Goal: Transaction & Acquisition: Purchase product/service

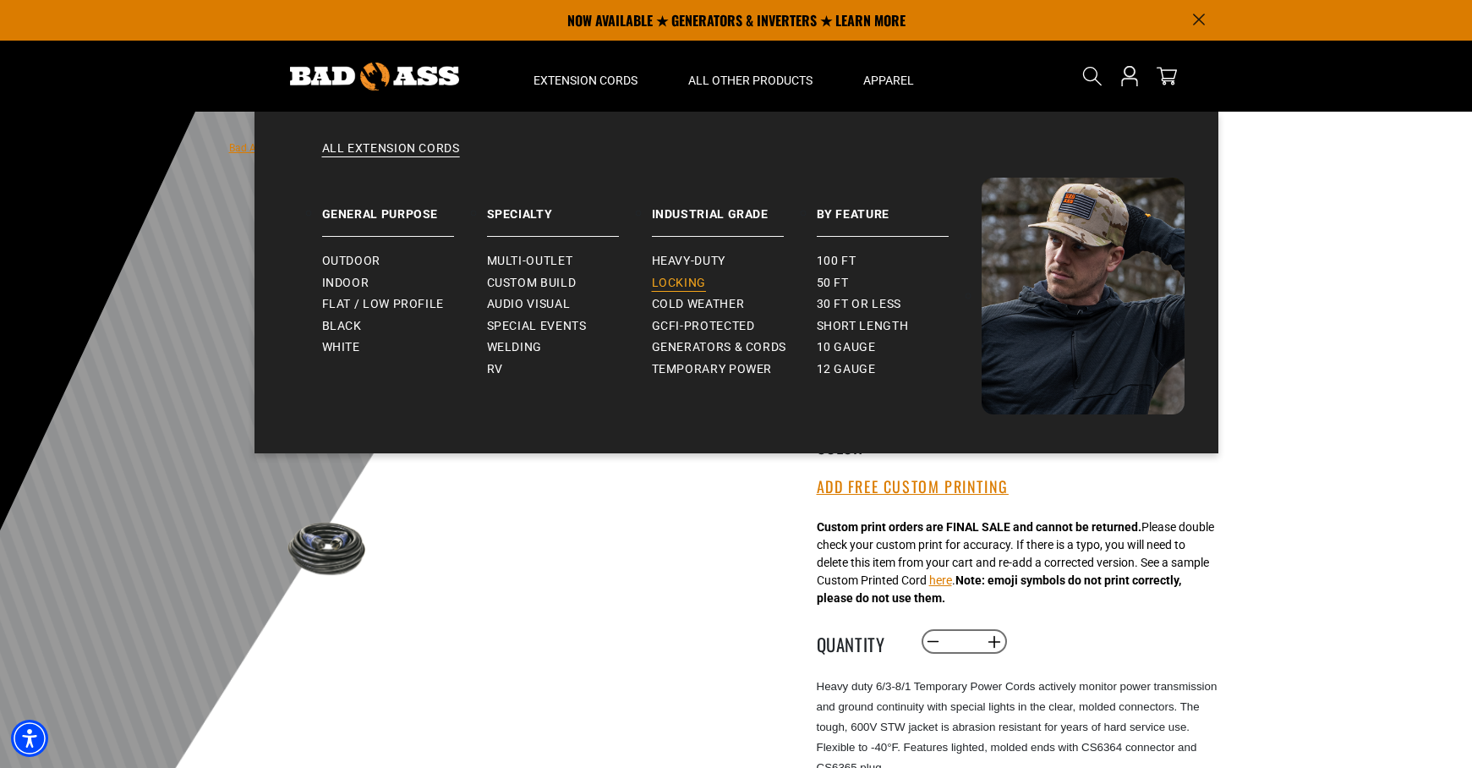
click at [685, 282] on span "Locking" at bounding box center [679, 283] width 54 height 15
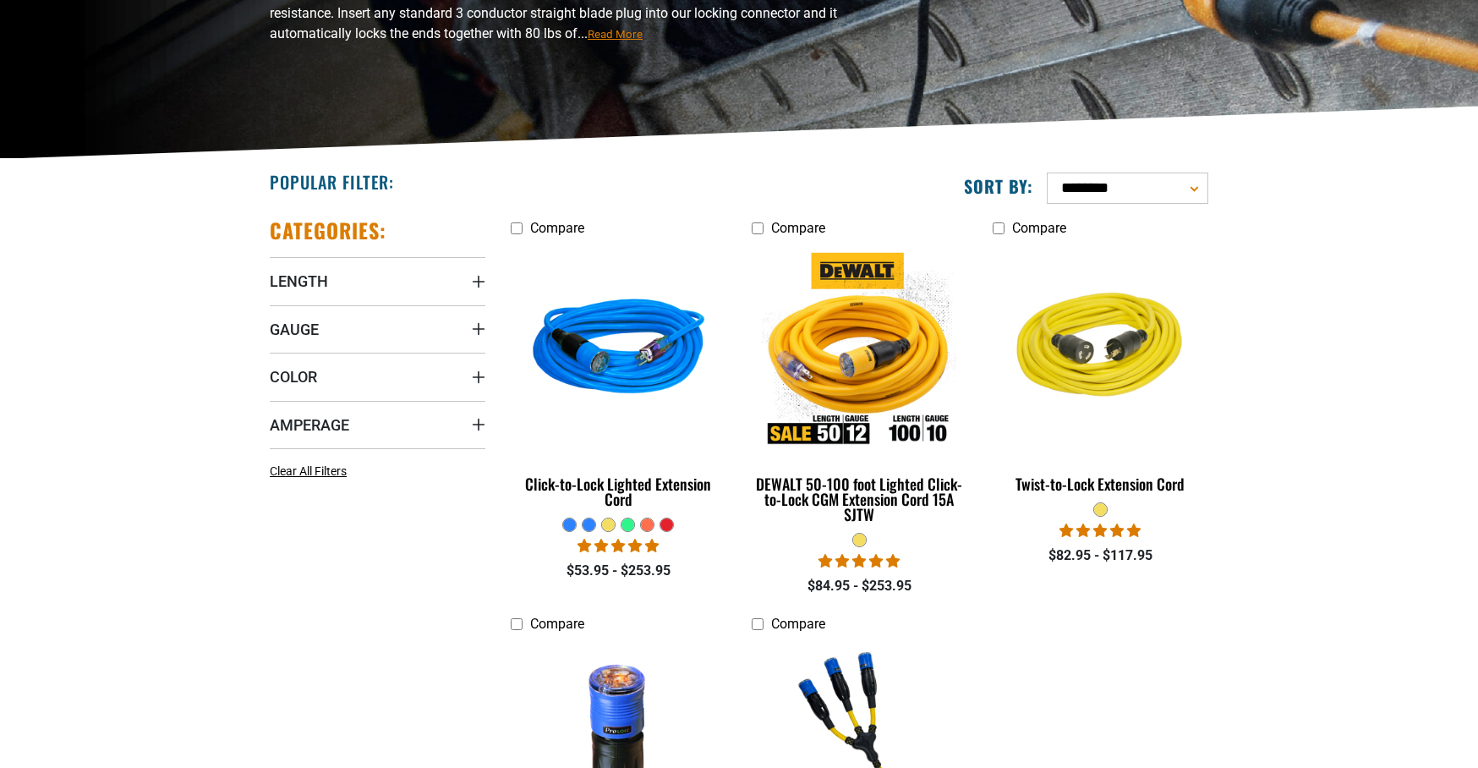
scroll to position [271, 0]
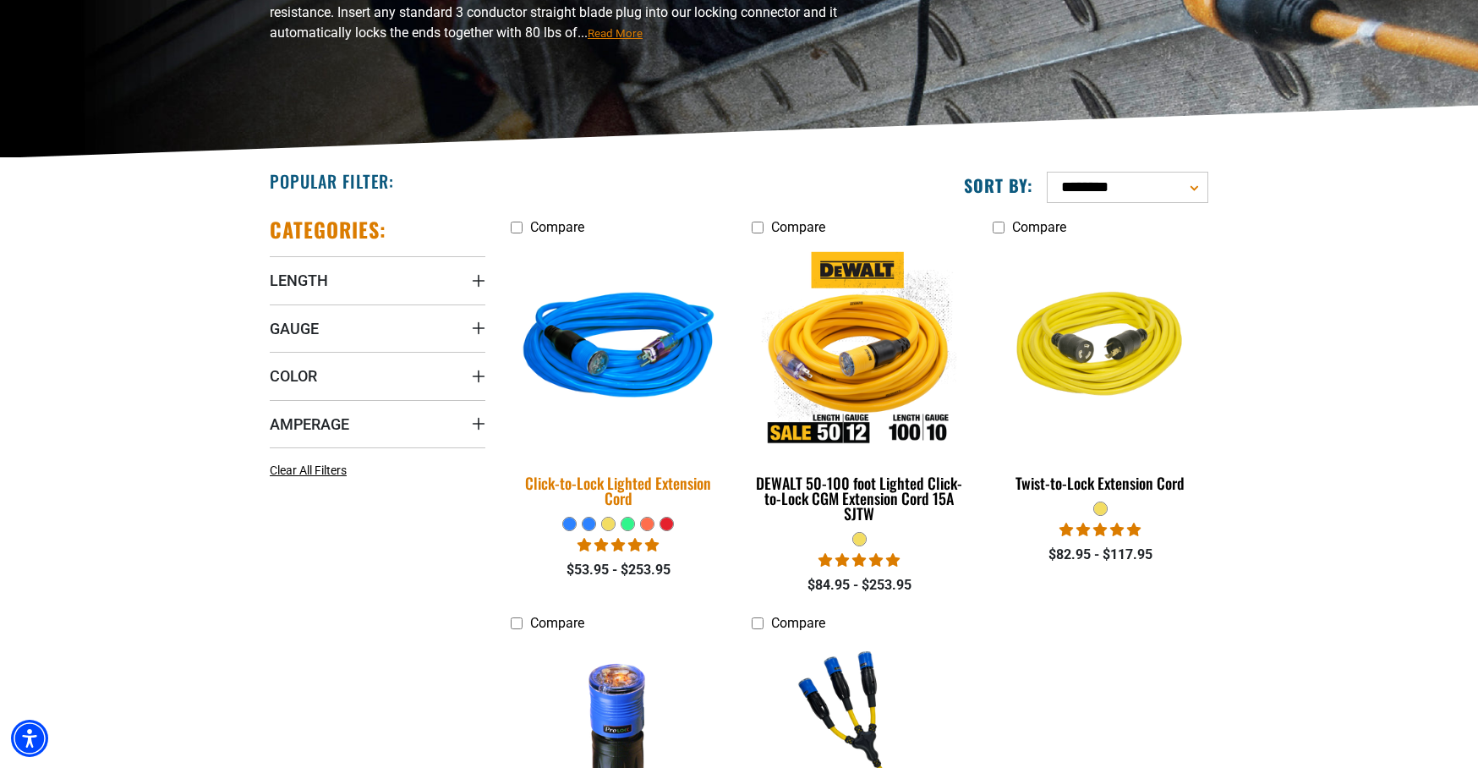
click at [602, 372] on img at bounding box center [619, 349] width 237 height 216
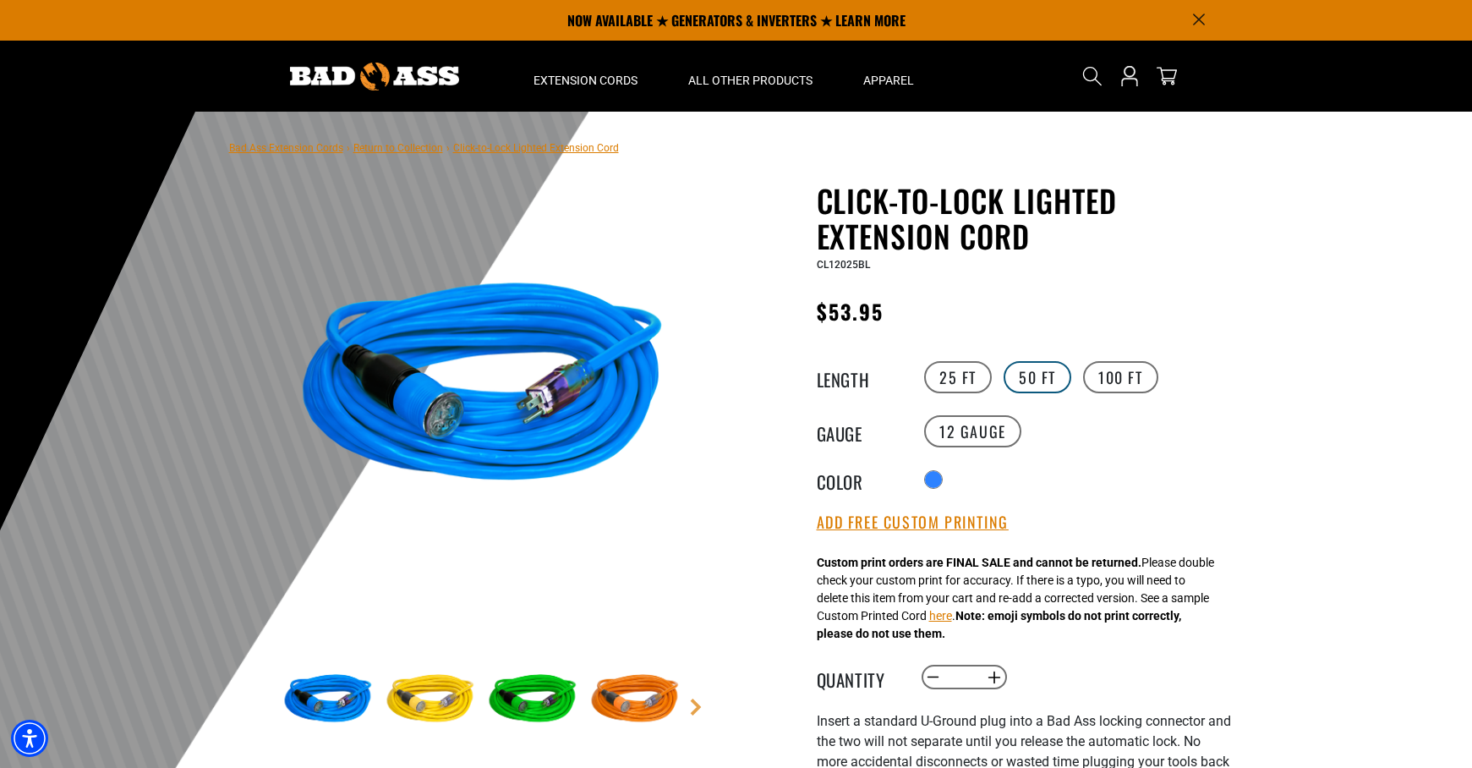
click at [1039, 385] on label "50 FT" at bounding box center [1038, 377] width 68 height 32
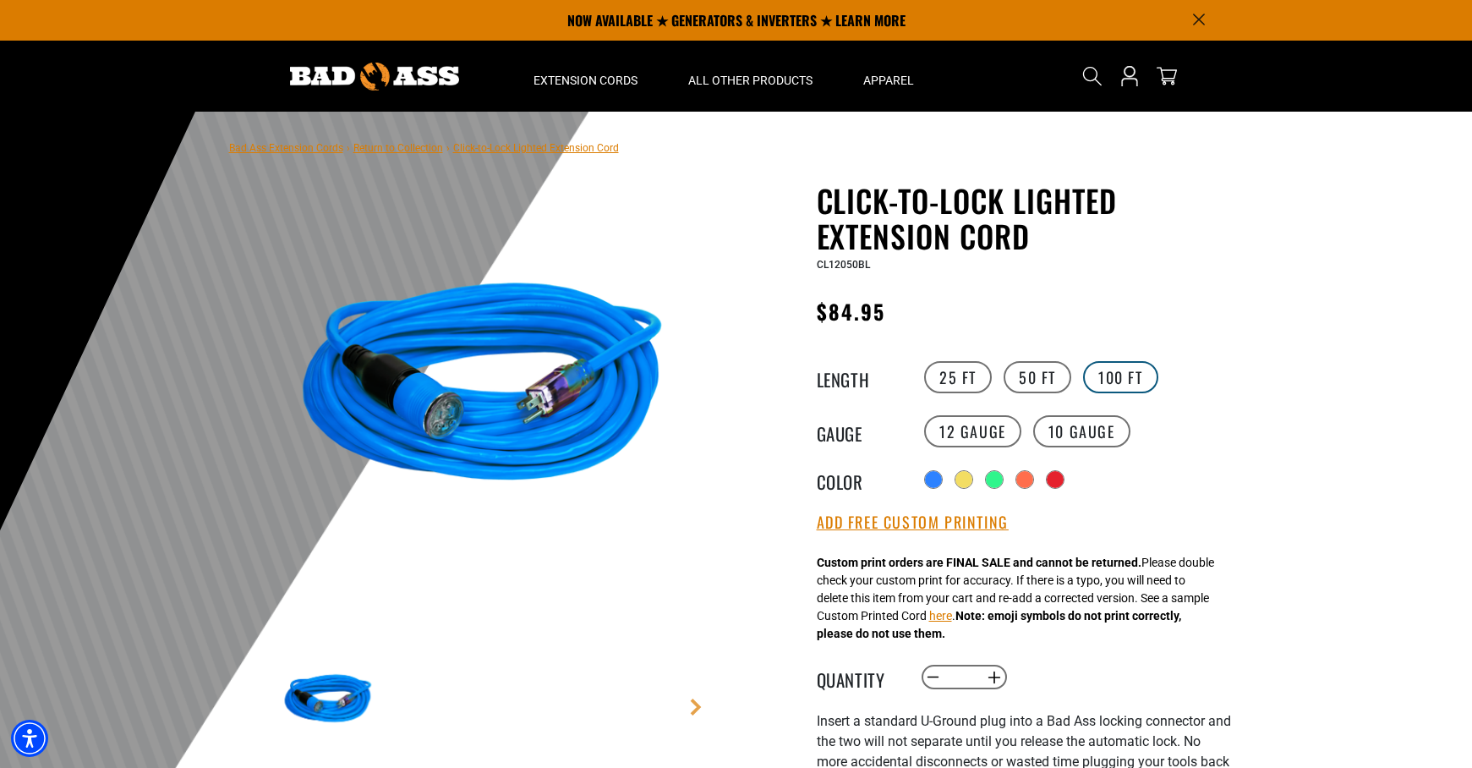
click at [1115, 371] on label "100 FT" at bounding box center [1120, 377] width 75 height 32
click at [361, 145] on link "Return to Collection" at bounding box center [398, 148] width 90 height 12
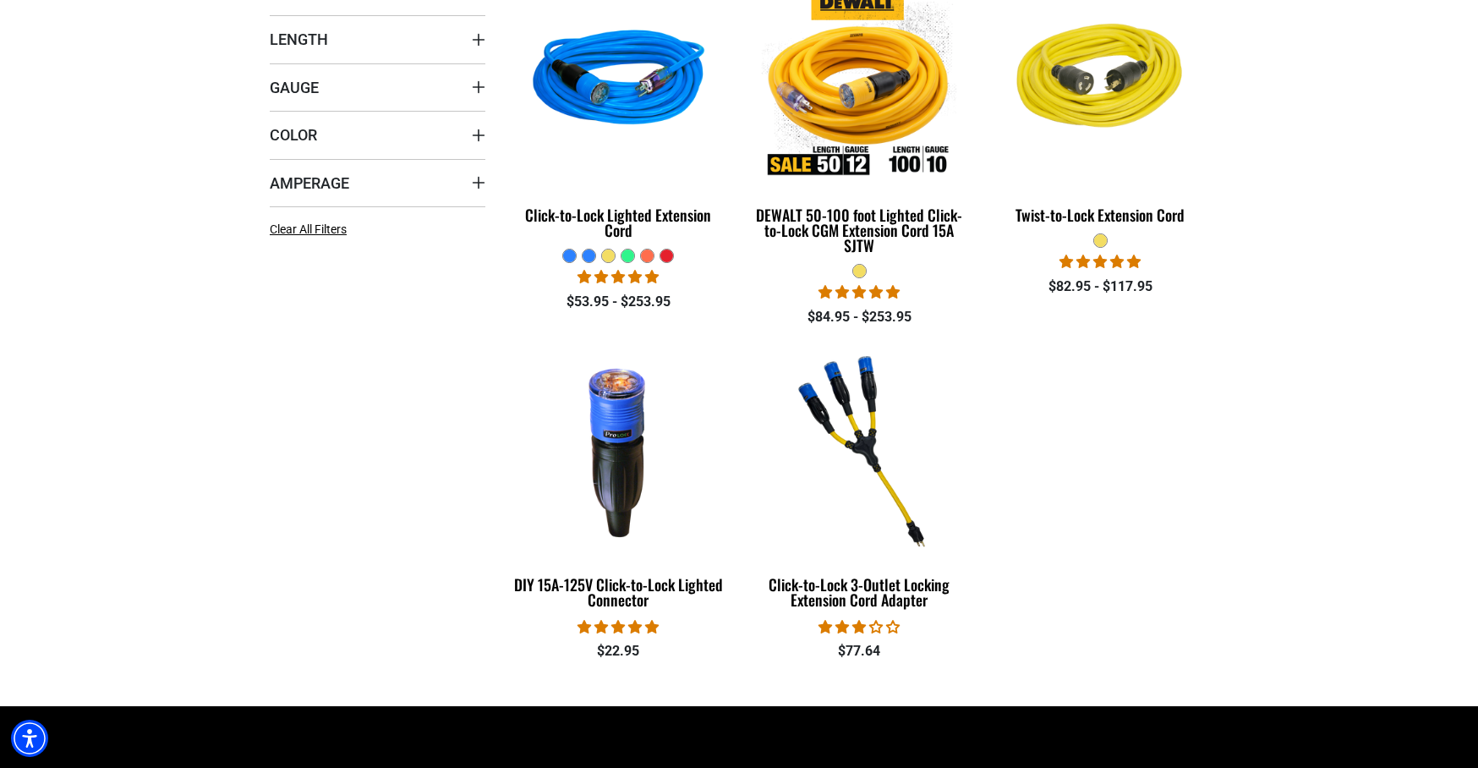
scroll to position [271, 0]
